Goal: Task Accomplishment & Management: Use online tool/utility

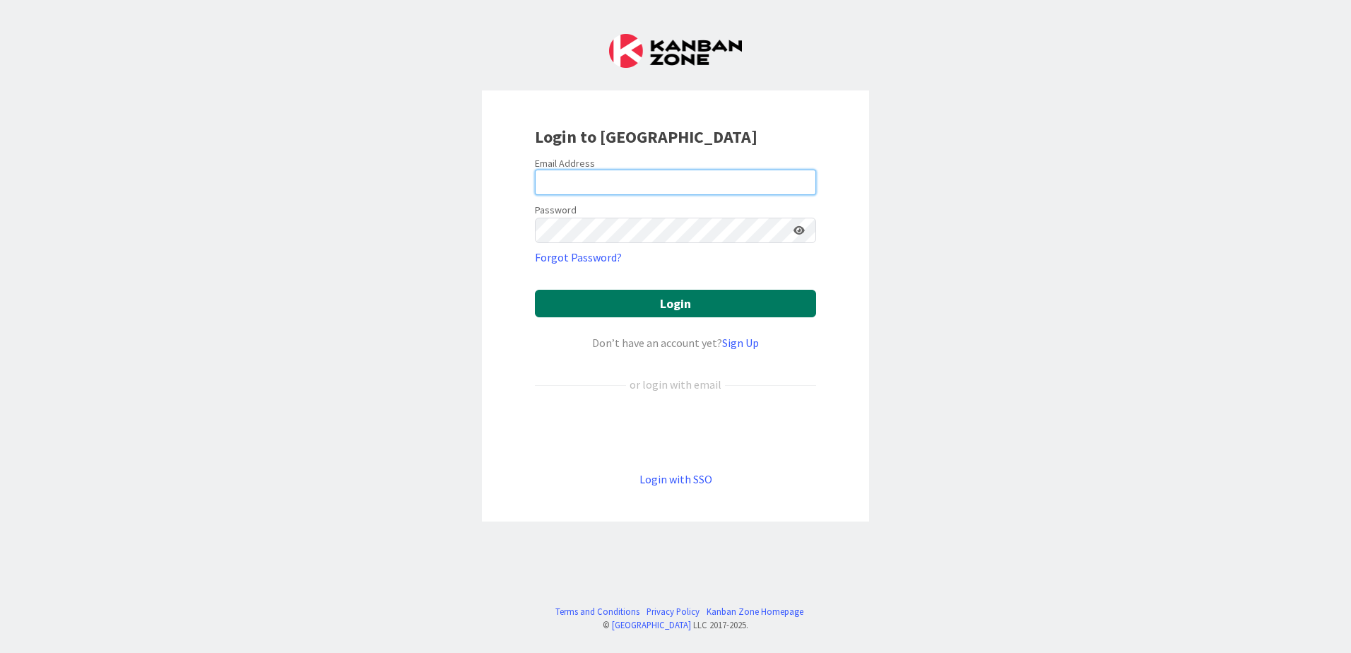
type input "[EMAIL_ADDRESS][DOMAIN_NAME]"
click at [705, 316] on button "Login" at bounding box center [675, 304] width 281 height 28
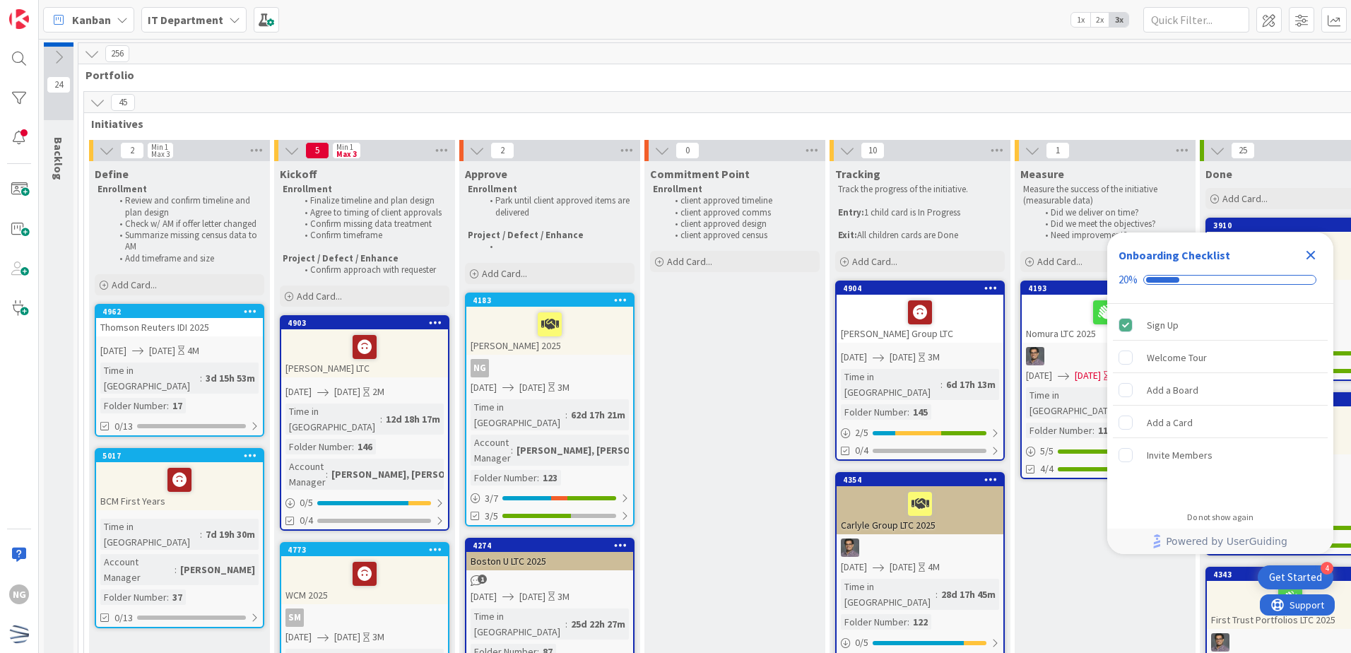
click at [1320, 255] on div "Close Checklist" at bounding box center [1311, 255] width 23 height 23
